Goal: Task Accomplishment & Management: Manage account settings

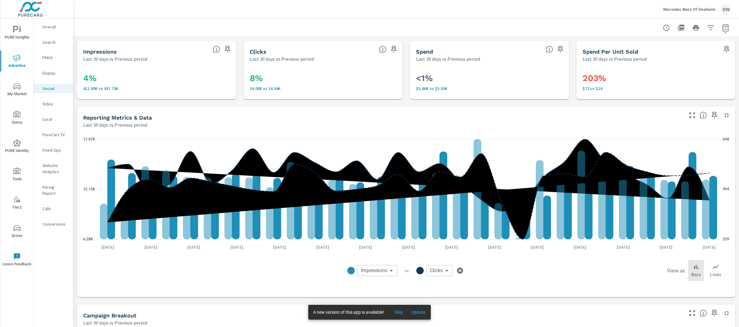
scroll to position [47, 0]
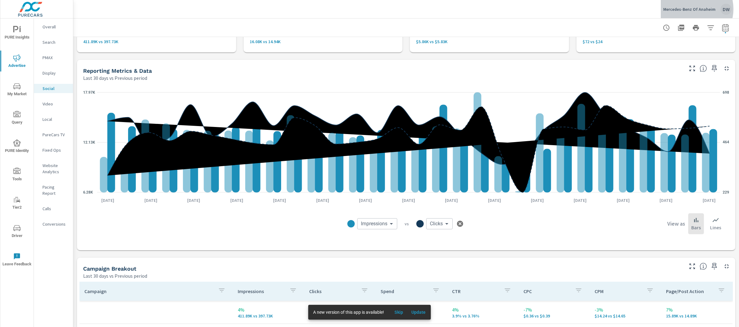
click at [692, 9] on p "Mercedes-Benz Of Anaheim" at bounding box center [689, 9] width 52 height 6
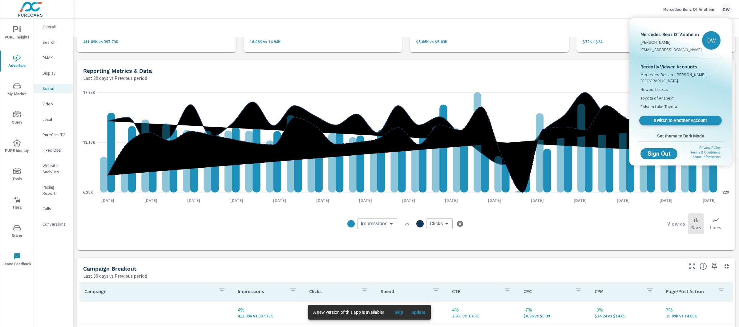
click at [688, 118] on span "Switch to Another Account" at bounding box center [680, 121] width 75 height 6
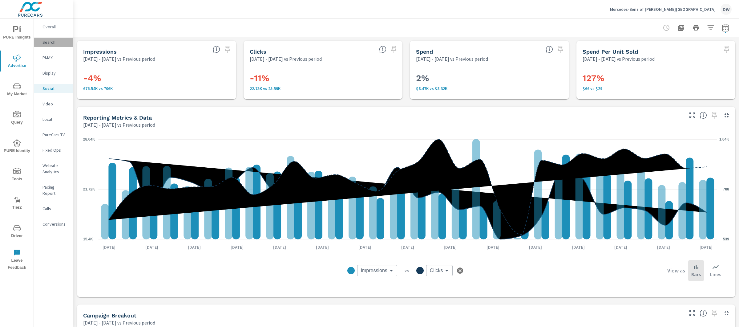
click at [50, 41] on p "Search" at bounding box center [55, 42] width 26 height 6
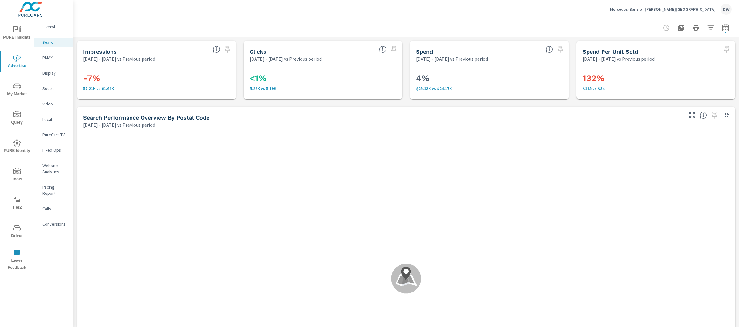
scroll to position [6, 0]
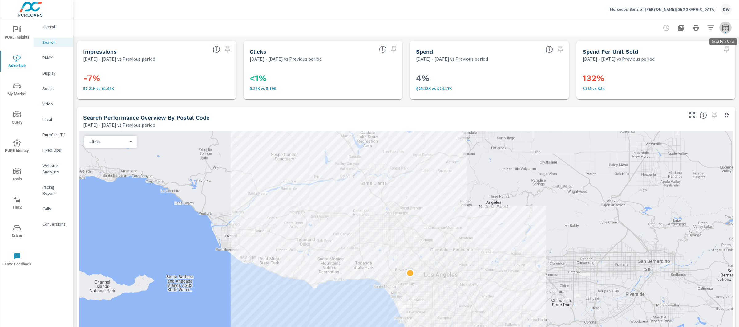
click at [727, 28] on icon "button" at bounding box center [725, 28] width 4 height 2
select select "Previous period"
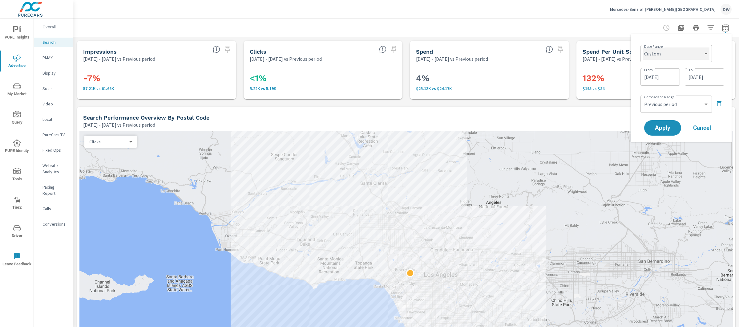
click at [698, 55] on select "Custom Yesterday Last week Last 7 days Last 14 days Last 30 days Last 45 days L…" at bounding box center [676, 53] width 67 height 12
click at [643, 47] on select "Custom Yesterday Last week Last 7 days Last 14 days Last 30 days Last 45 days L…" at bounding box center [676, 53] width 67 height 12
select select "Last 30 days"
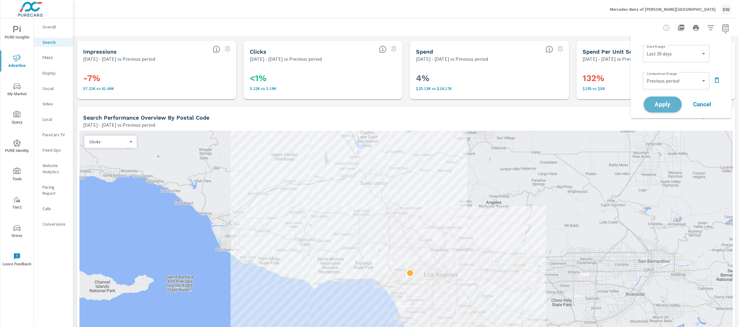
click at [665, 103] on span "Apply" at bounding box center [662, 105] width 25 height 6
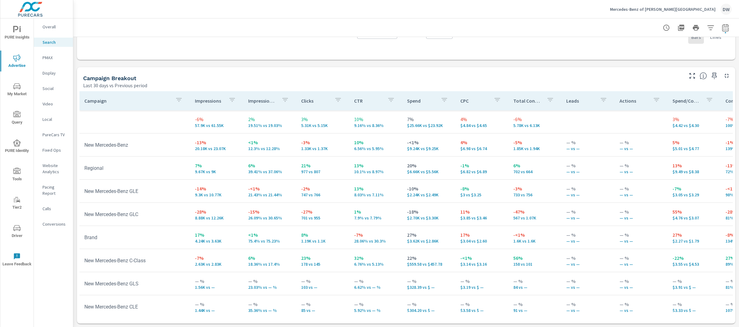
scroll to position [6, 0]
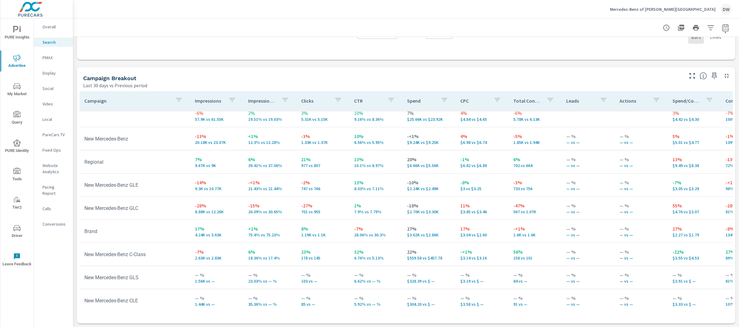
click at [49, 57] on p "PMAX" at bounding box center [55, 57] width 26 height 6
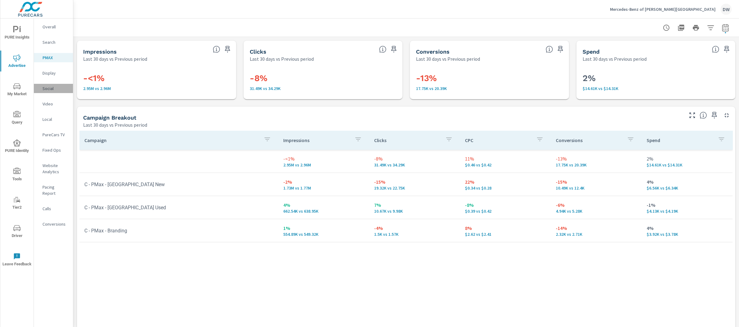
click at [46, 88] on p "Social" at bounding box center [55, 88] width 26 height 6
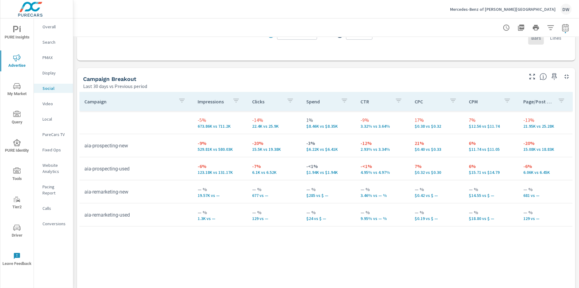
scroll to position [236, 0]
